Goal: Find contact information: Find contact information

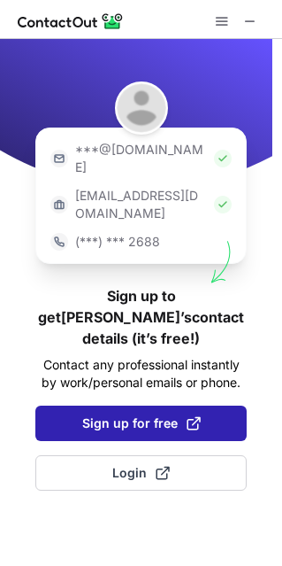
click at [161, 414] on span "Sign up for free" at bounding box center [141, 423] width 119 height 18
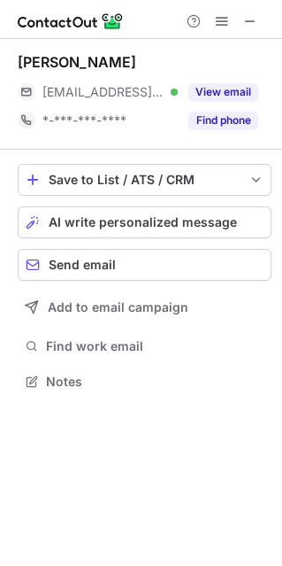
scroll to position [369, 282]
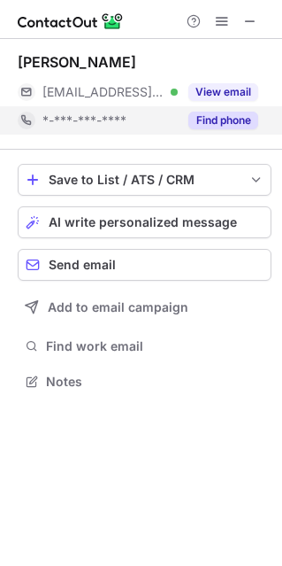
click at [217, 124] on button "Find phone" at bounding box center [224, 121] width 70 height 18
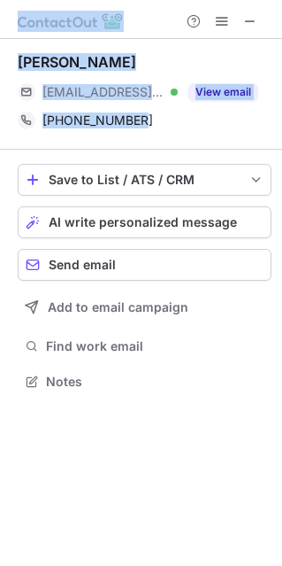
drag, startPoint x: 136, startPoint y: 126, endPoint x: -128, endPoint y: 226, distance: 282.2
click at [0, 226] on html "Siddhant Malhotra ***@epicentertechnology.com Verified View email +919867821119…" at bounding box center [141, 283] width 282 height 566
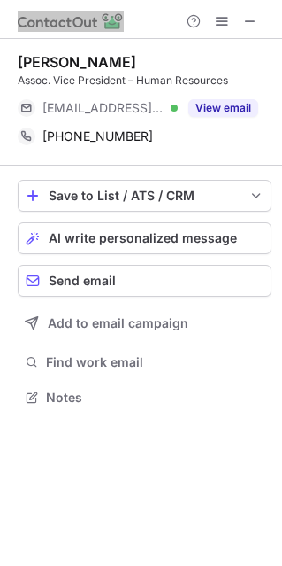
scroll to position [9, 8]
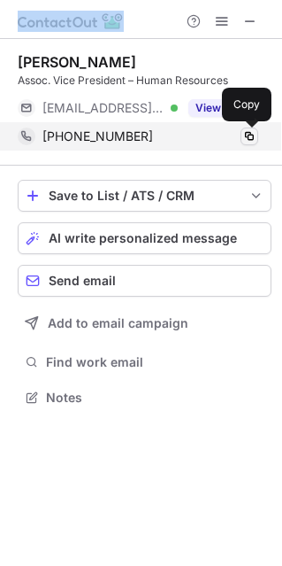
click at [244, 138] on span at bounding box center [250, 136] width 14 height 14
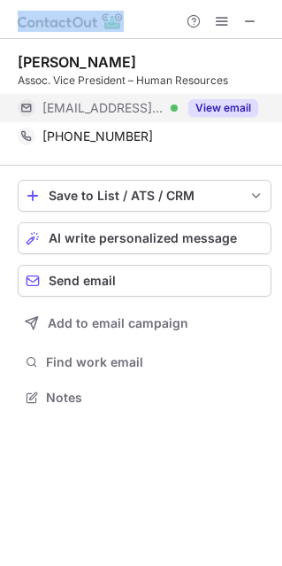
click at [197, 104] on button "View email" at bounding box center [224, 108] width 70 height 18
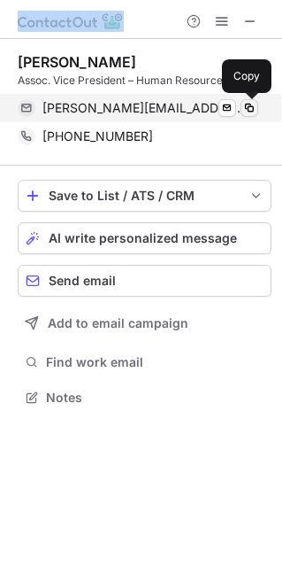
click at [255, 104] on span at bounding box center [250, 108] width 14 height 14
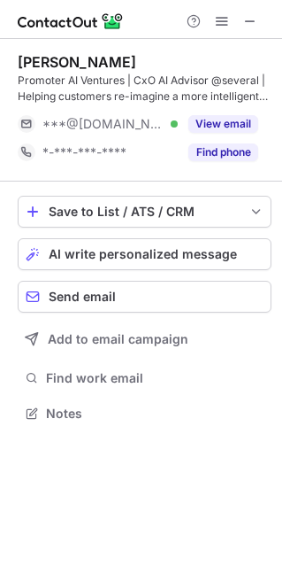
scroll to position [400, 282]
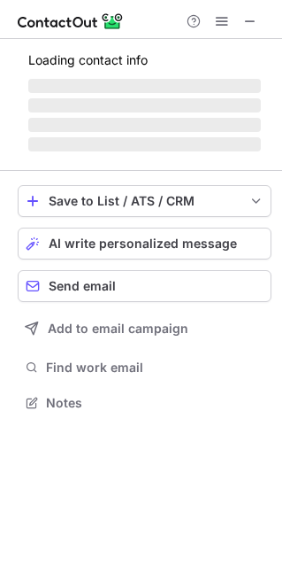
scroll to position [400, 282]
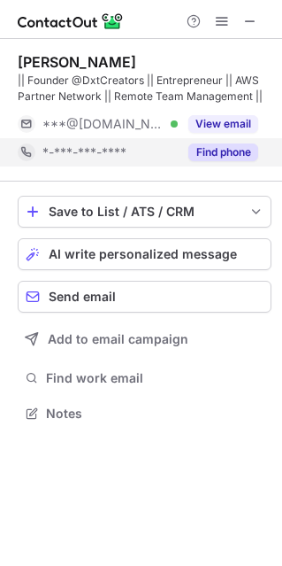
click at [230, 161] on div "Find phone" at bounding box center [218, 152] width 81 height 28
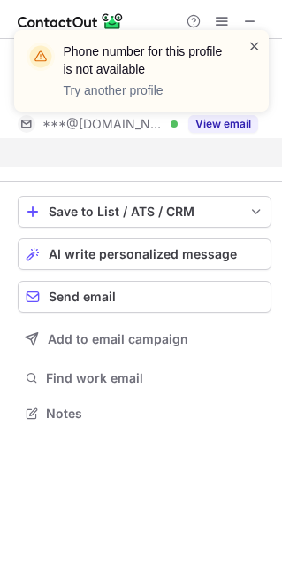
scroll to position [372, 282]
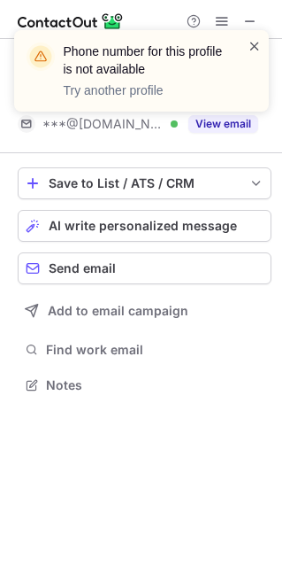
click at [248, 43] on span at bounding box center [255, 46] width 14 height 18
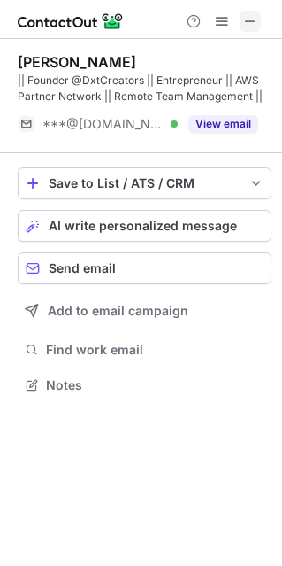
click at [250, 21] on span at bounding box center [251, 21] width 14 height 14
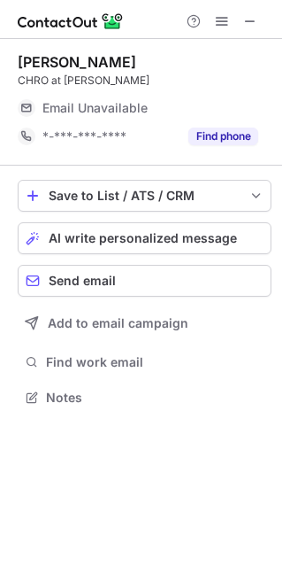
scroll to position [384, 282]
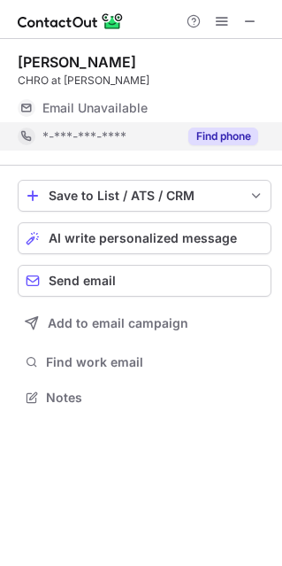
click at [224, 142] on button "Find phone" at bounding box center [224, 137] width 70 height 18
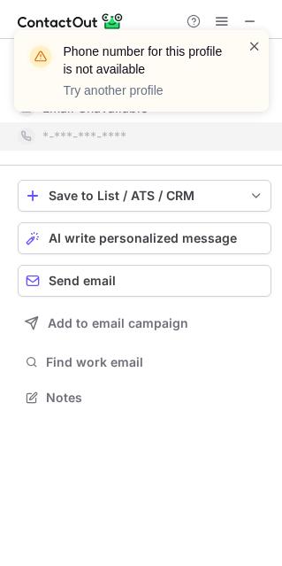
click at [256, 48] on span at bounding box center [255, 46] width 14 height 18
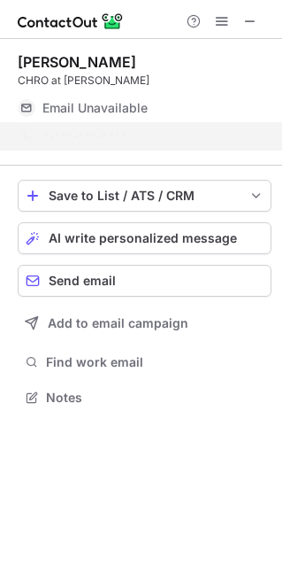
click at [252, 20] on div "Phone number for this profile is not available Try another profile" at bounding box center [141, 77] width 283 height 131
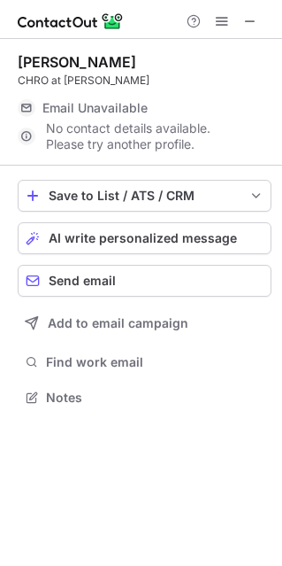
click at [252, 20] on span at bounding box center [251, 21] width 14 height 14
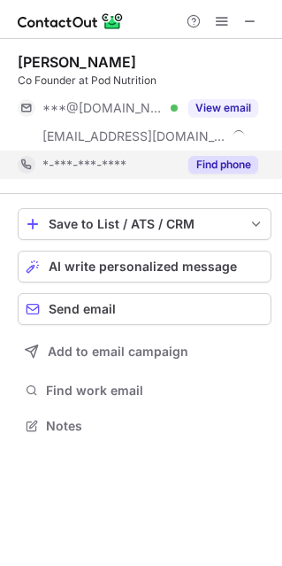
scroll to position [413, 282]
click at [197, 166] on button "Find phone" at bounding box center [224, 165] width 70 height 18
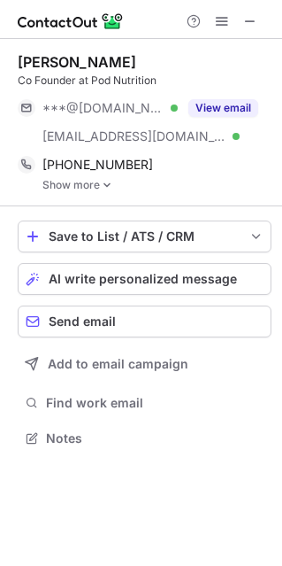
click at [104, 184] on img at bounding box center [107, 185] width 11 height 12
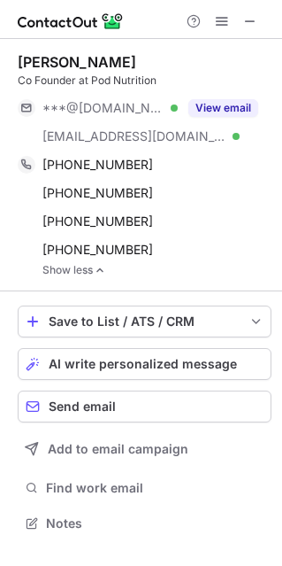
click at [122, 271] on link "Show less" at bounding box center [157, 270] width 229 height 12
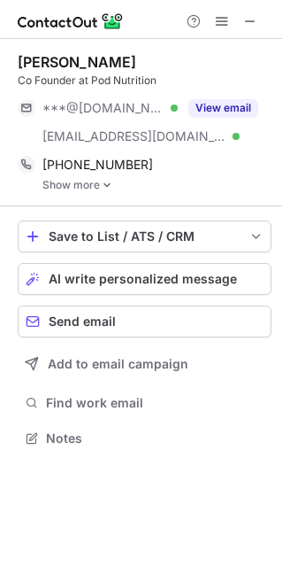
scroll to position [425, 282]
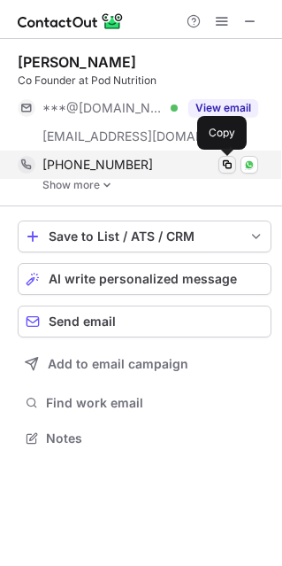
click at [223, 165] on span at bounding box center [227, 165] width 14 height 14
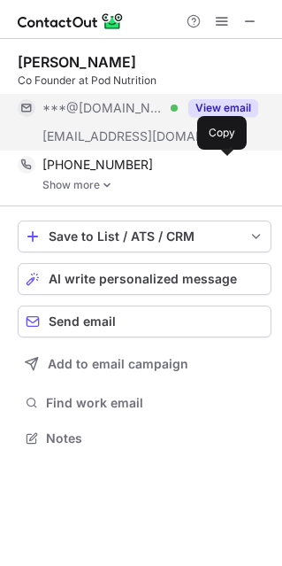
click at [214, 109] on button "View email" at bounding box center [224, 108] width 70 height 18
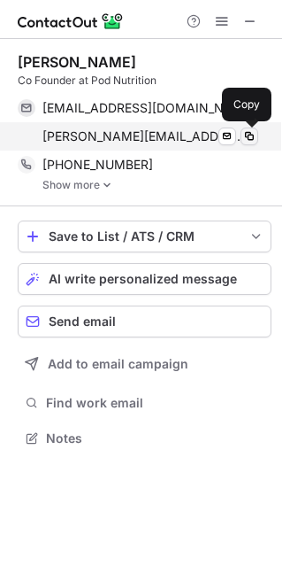
click at [249, 137] on span at bounding box center [250, 136] width 14 height 14
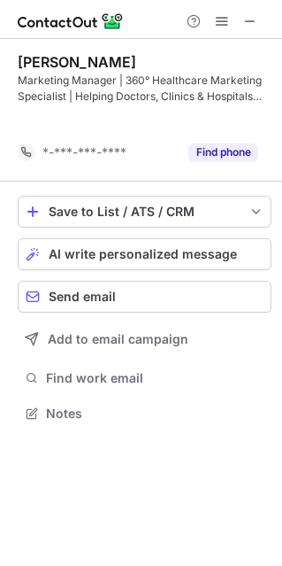
scroll to position [372, 282]
